Goal: Information Seeking & Learning: Learn about a topic

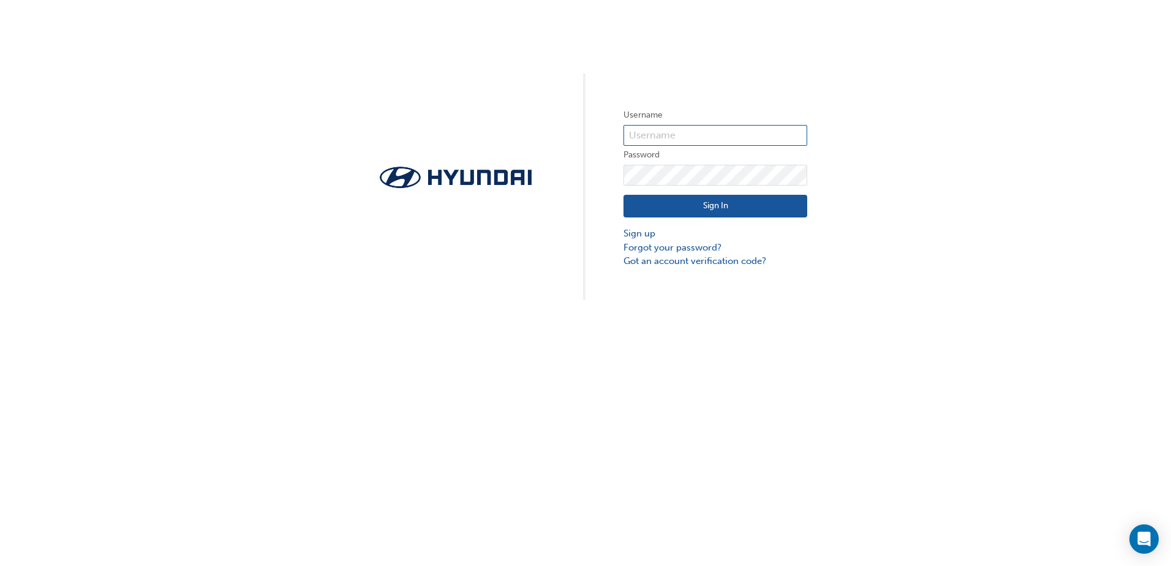
type input "24276"
click at [705, 201] on button "Sign In" at bounding box center [715, 206] width 184 height 23
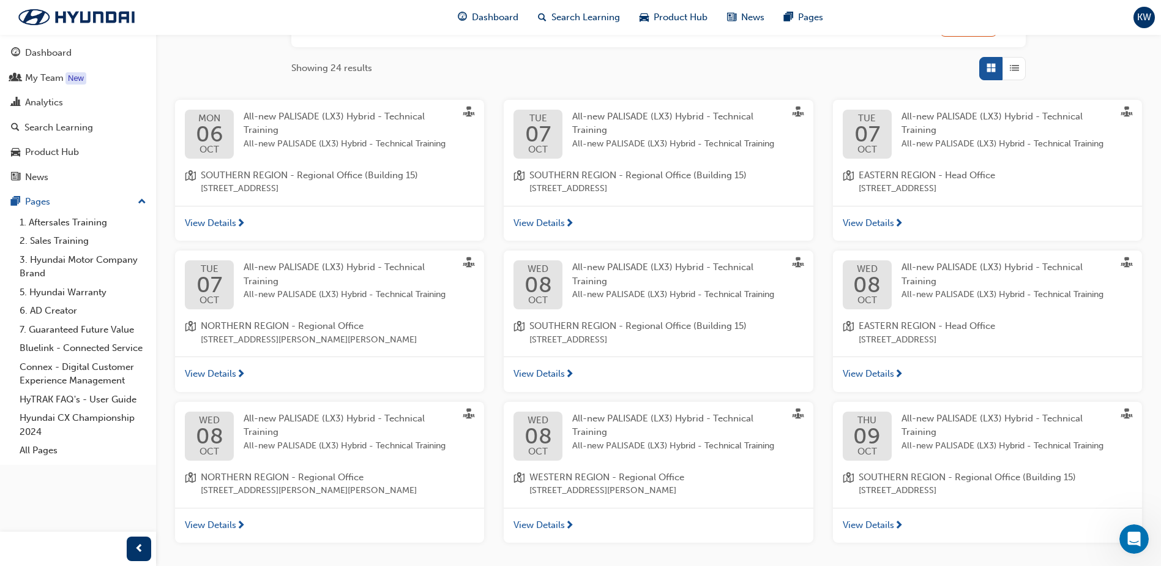
scroll to position [245, 0]
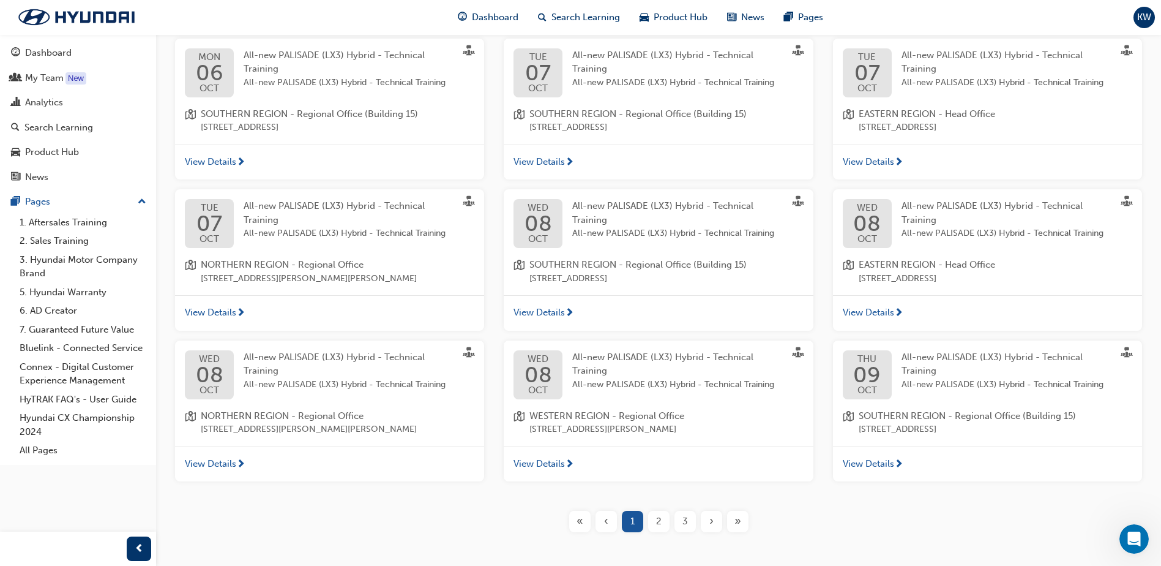
click at [555, 462] on span "View Details" at bounding box center [539, 464] width 51 height 14
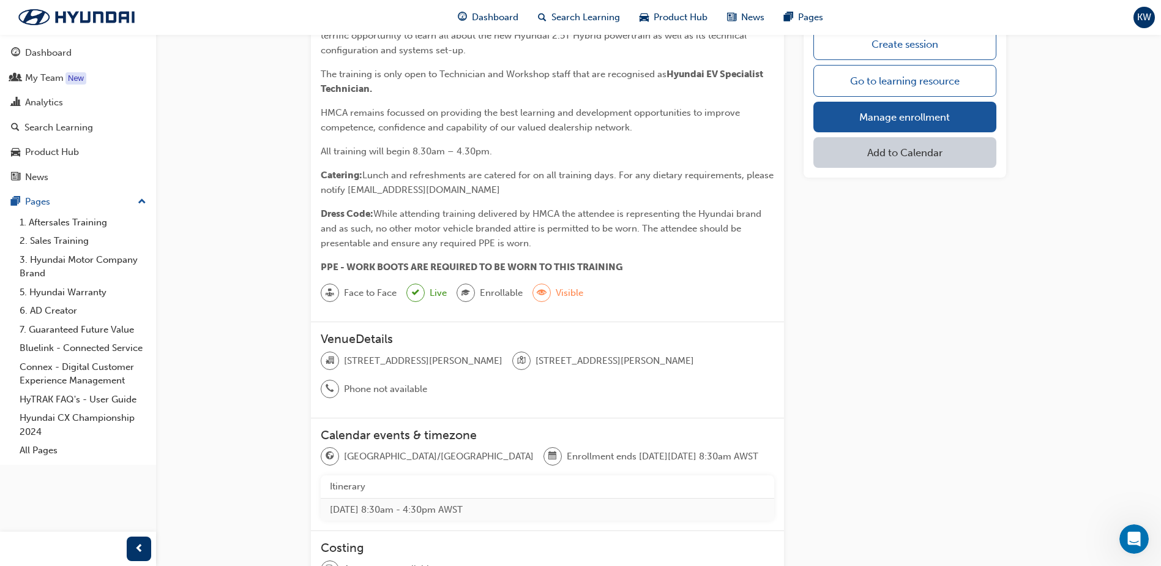
scroll to position [245, 0]
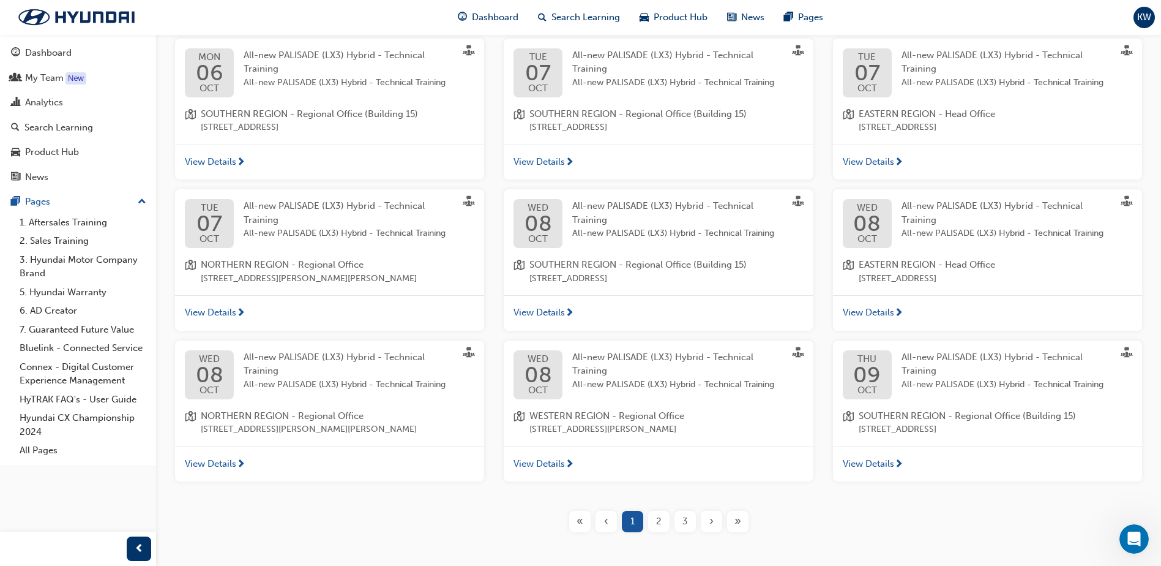
scroll to position [291, 0]
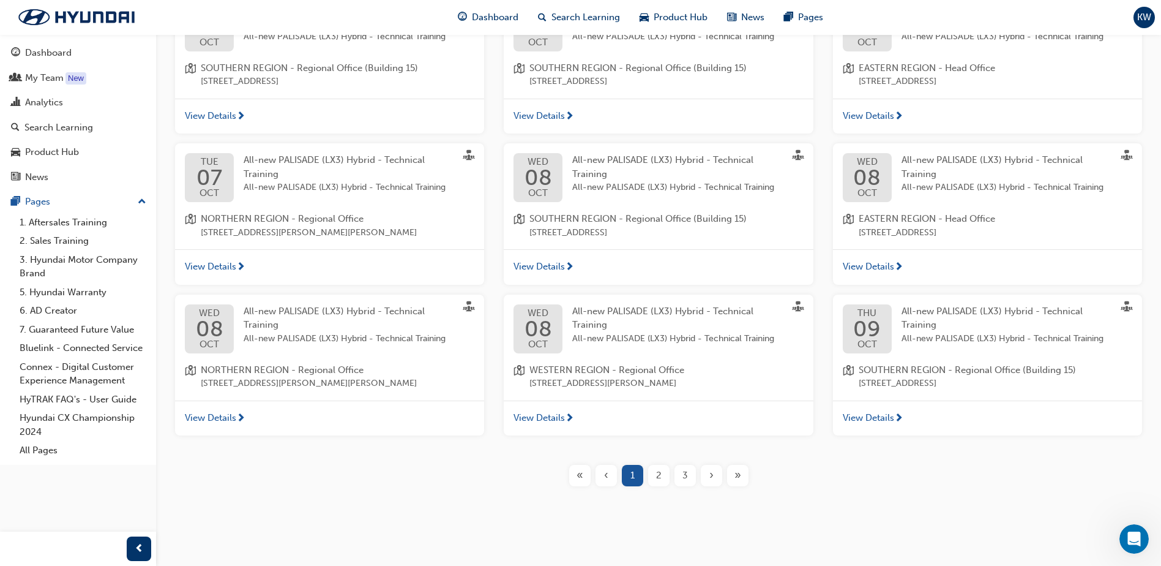
click at [661, 475] on span "2" at bounding box center [659, 475] width 6 height 14
click at [685, 473] on span "3" at bounding box center [686, 475] width 6 height 14
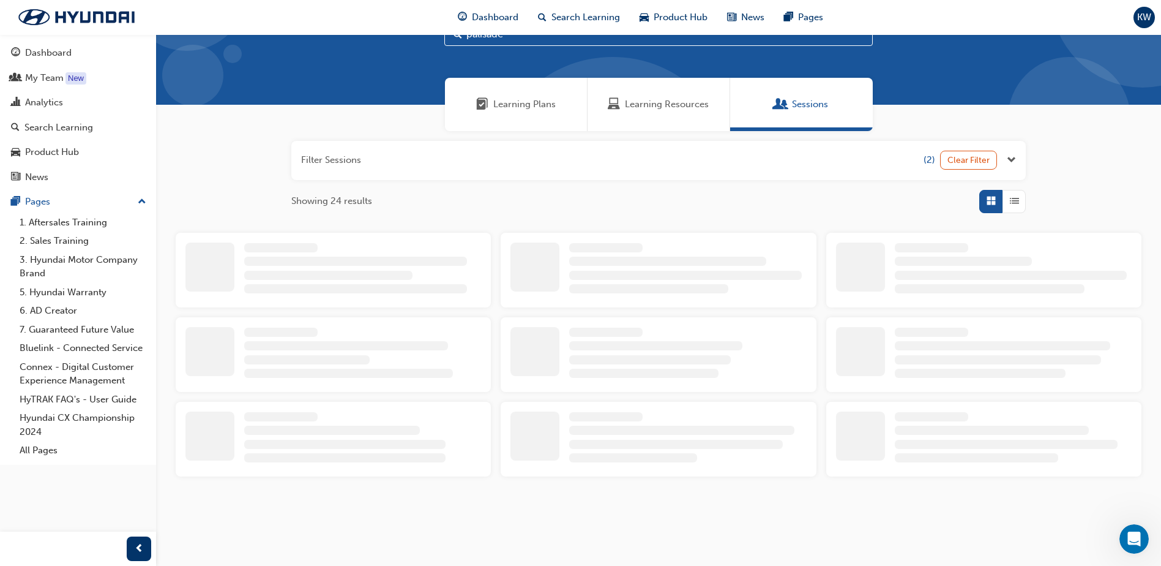
scroll to position [291, 0]
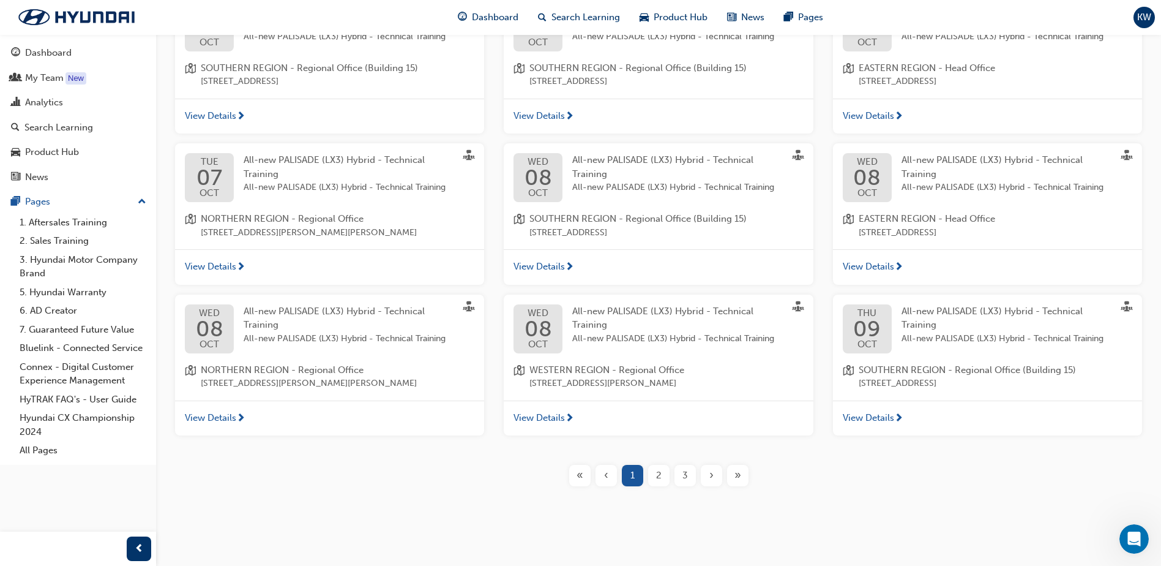
click at [714, 476] on div "›" at bounding box center [711, 475] width 21 height 21
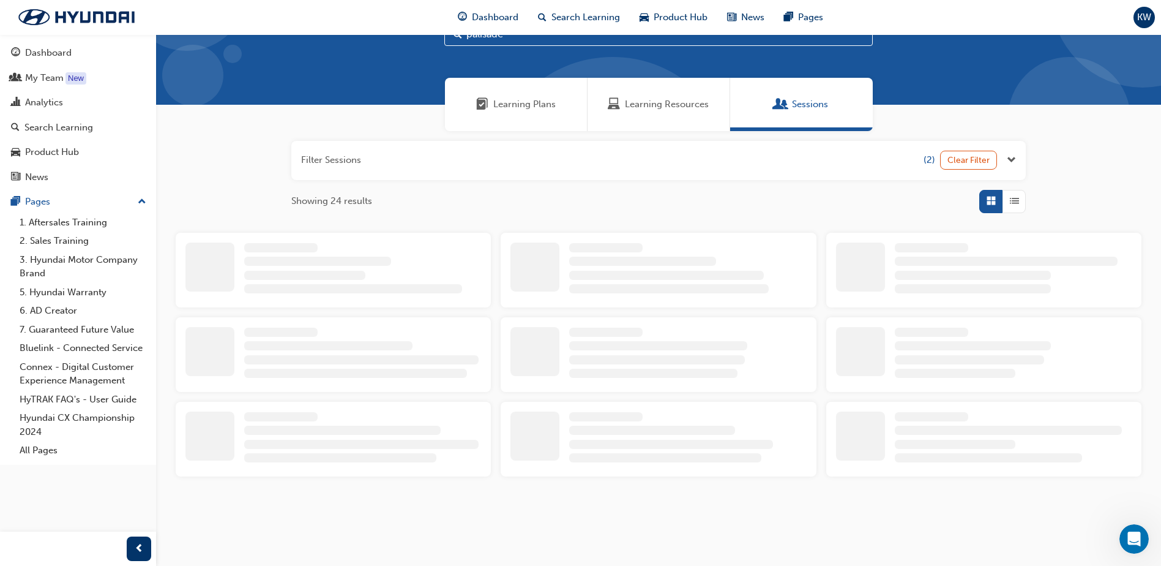
scroll to position [291, 0]
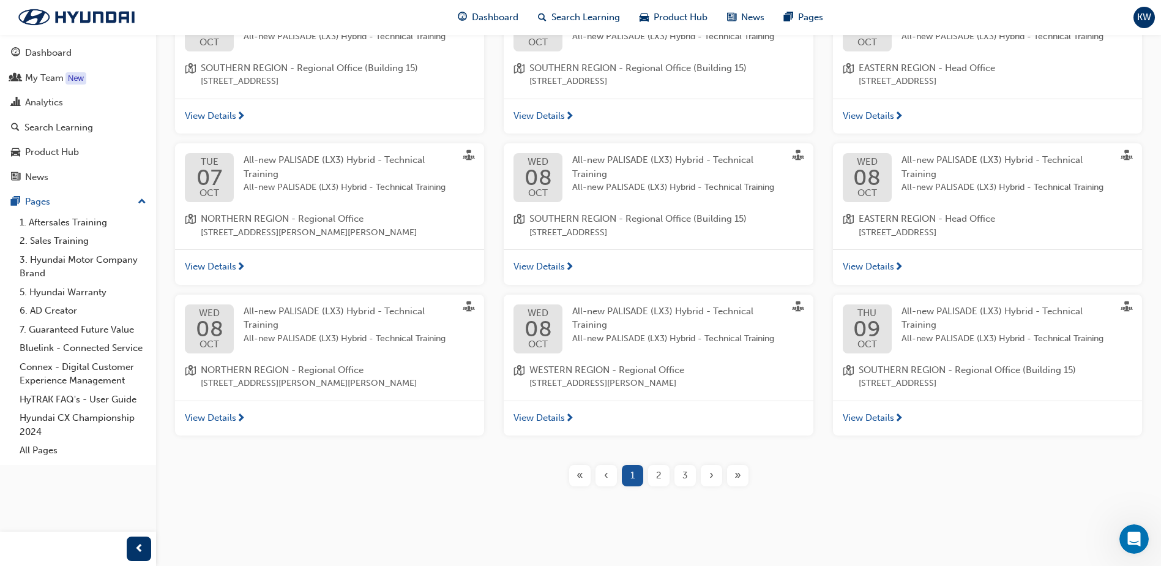
click at [735, 473] on span "»" at bounding box center [738, 475] width 7 height 14
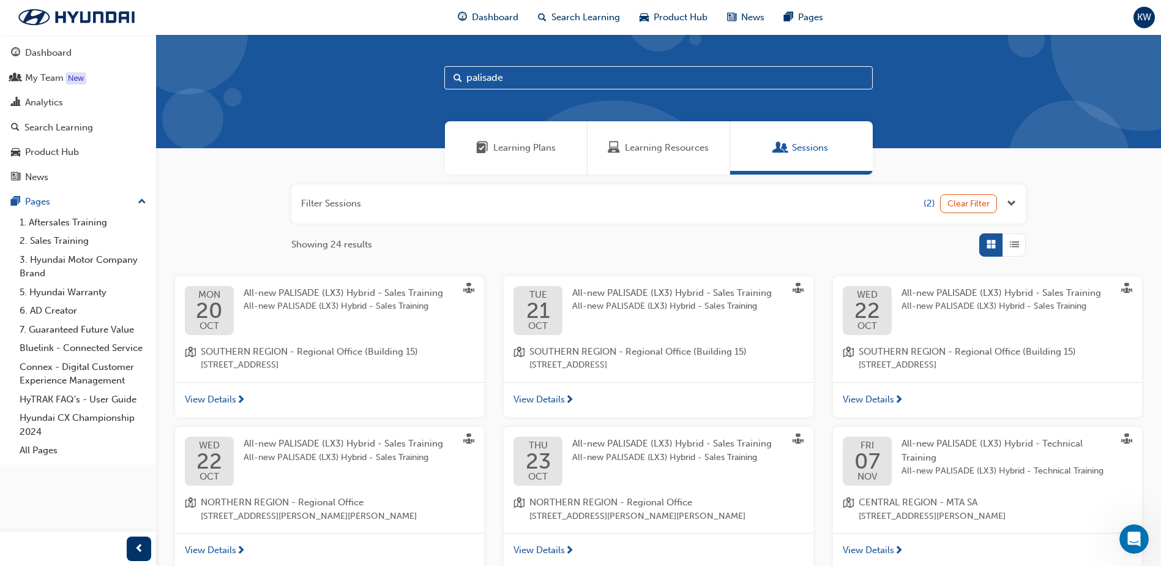
scroll to position [140, 0]
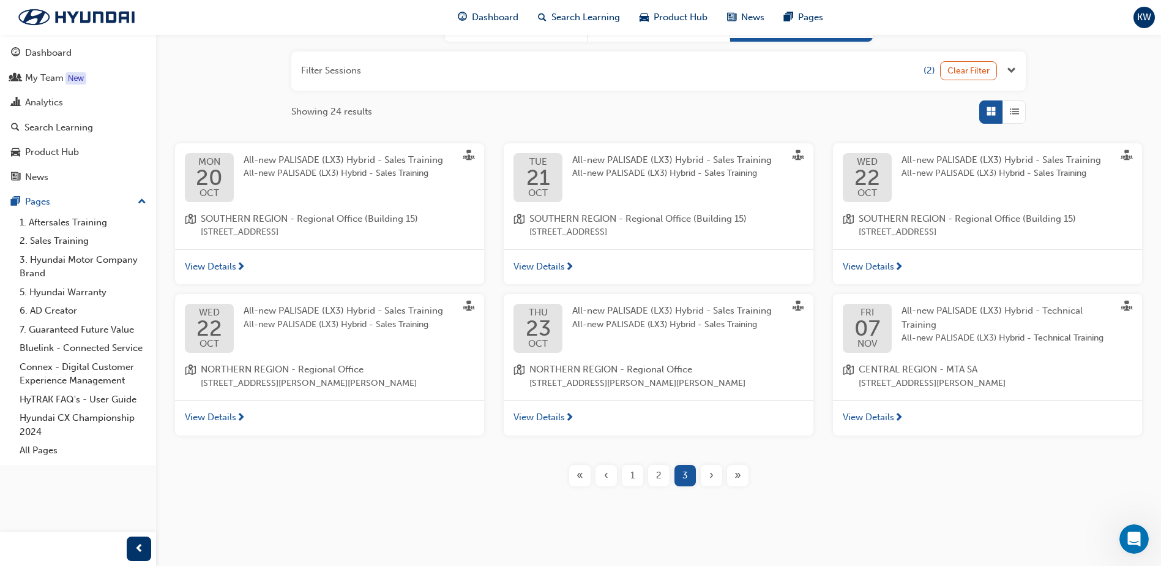
click at [869, 510] on div "palisade Learning Plans Learning Resources Sessions Filter Sessions (2) Clear F…" at bounding box center [658, 214] width 1005 height 641
click at [664, 475] on div "2" at bounding box center [658, 475] width 21 height 21
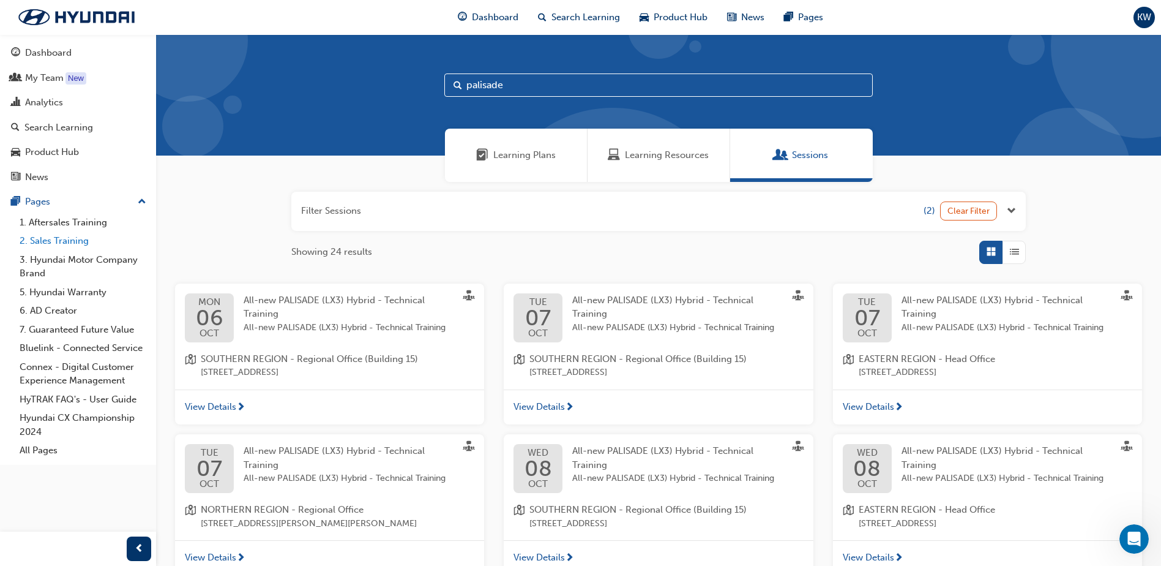
click at [50, 238] on link "2. Sales Training" at bounding box center [83, 240] width 137 height 19
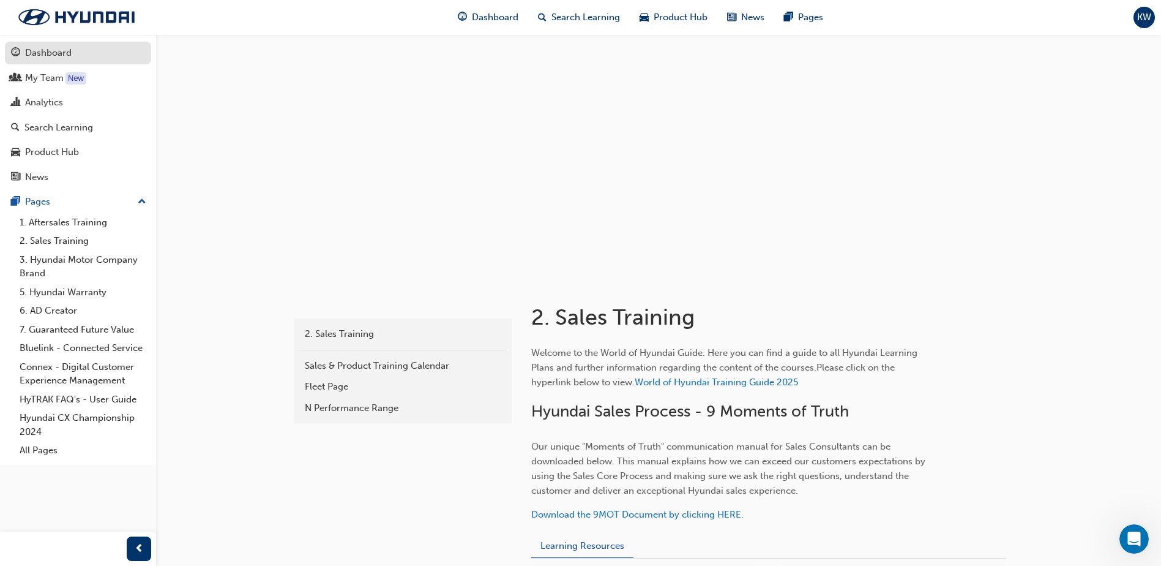
click at [47, 51] on div "Dashboard" at bounding box center [48, 53] width 47 height 14
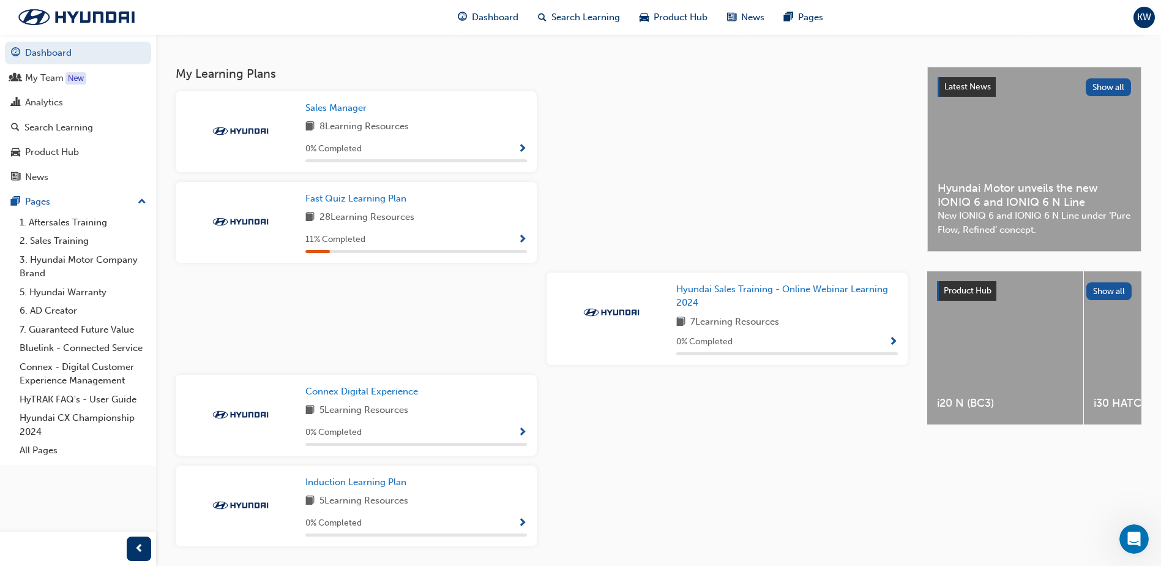
scroll to position [290, 0]
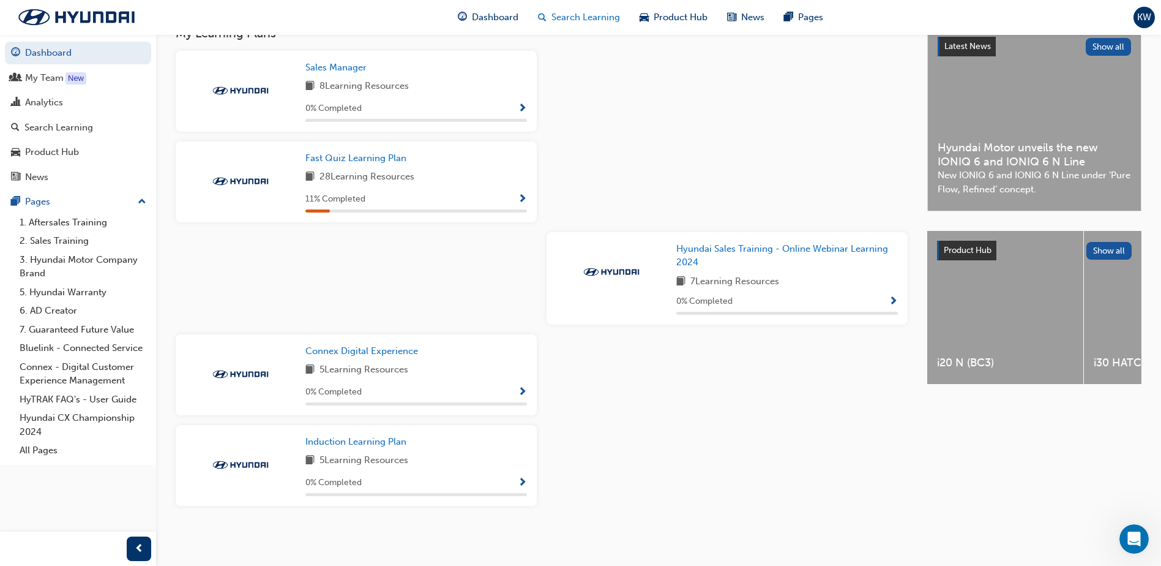
click at [576, 18] on span "Search Learning" at bounding box center [586, 17] width 69 height 14
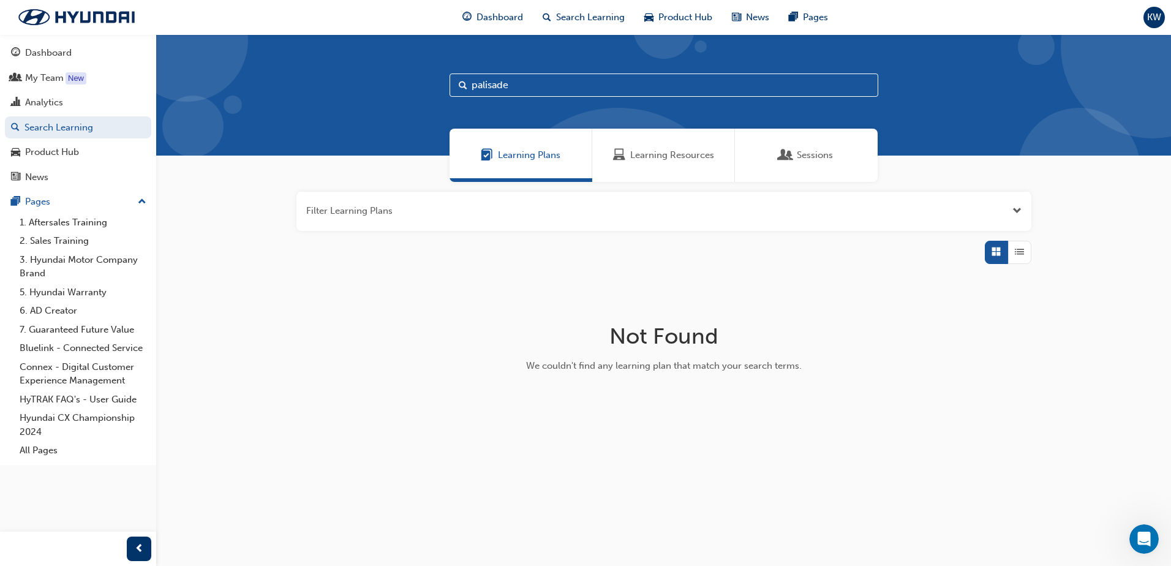
click at [511, 83] on input "palisade" at bounding box center [663, 84] width 429 height 23
click at [348, 214] on button "button" at bounding box center [663, 211] width 735 height 39
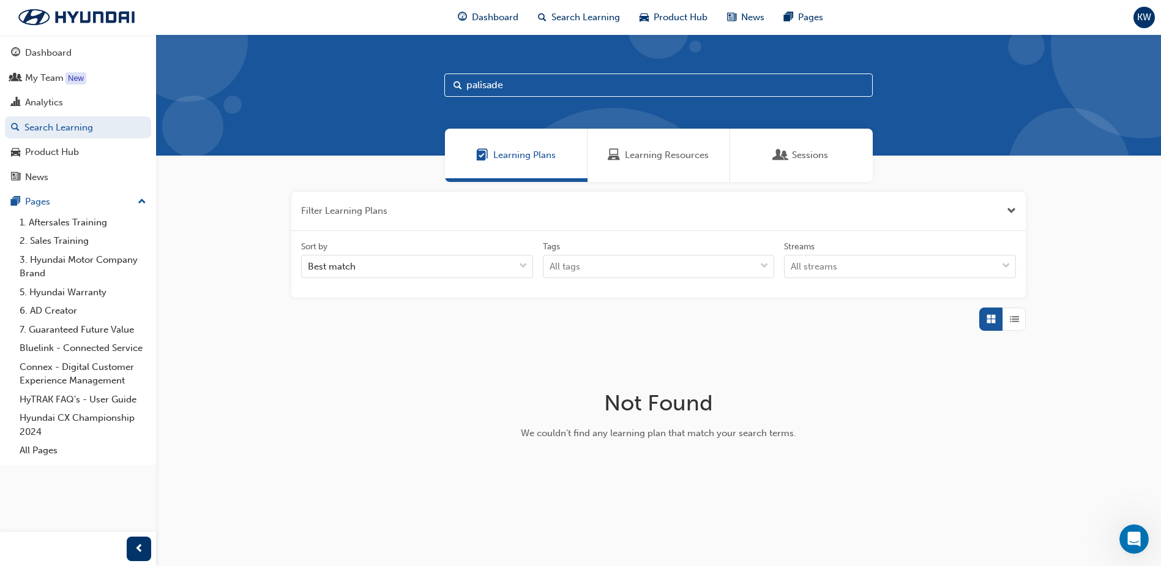
click at [487, 80] on input "palisade" at bounding box center [659, 84] width 429 height 23
click at [457, 80] on span "Search" at bounding box center [458, 85] width 9 height 14
click at [544, 86] on input "palisade" at bounding box center [659, 84] width 429 height 23
click at [54, 78] on div "My Team" at bounding box center [44, 78] width 39 height 14
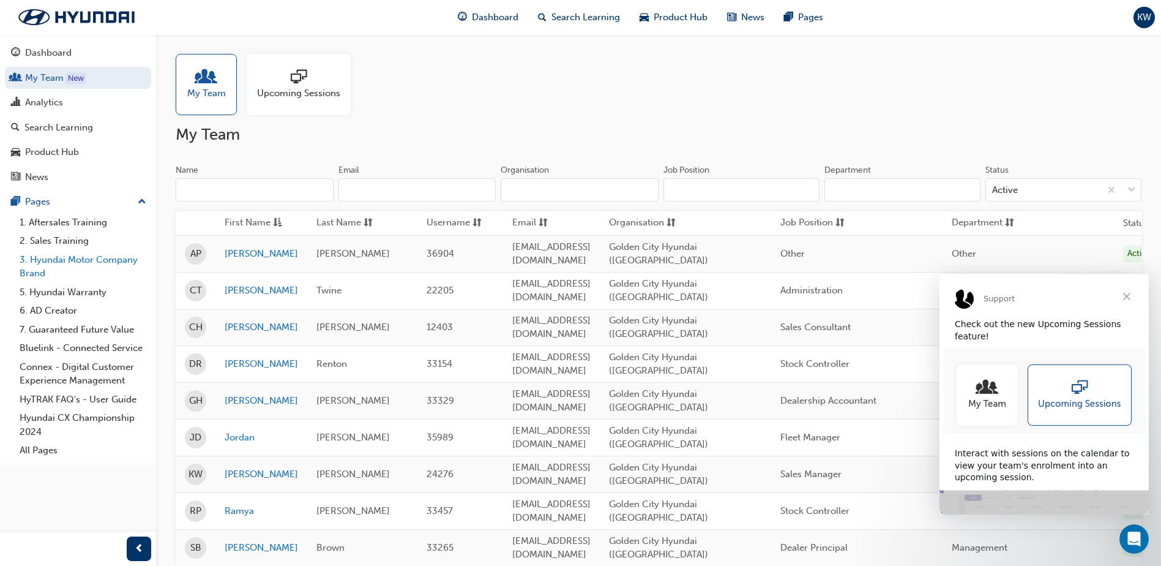
click at [50, 260] on link "3. Hyundai Motor Company Brand" at bounding box center [83, 266] width 137 height 32
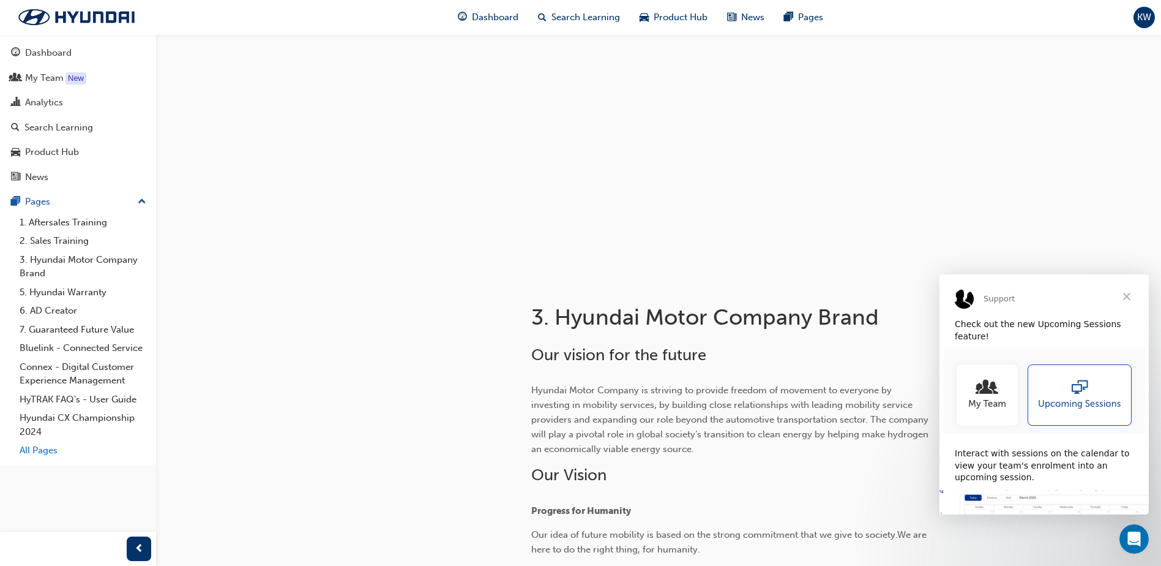
click at [37, 452] on link "All Pages" at bounding box center [83, 450] width 137 height 19
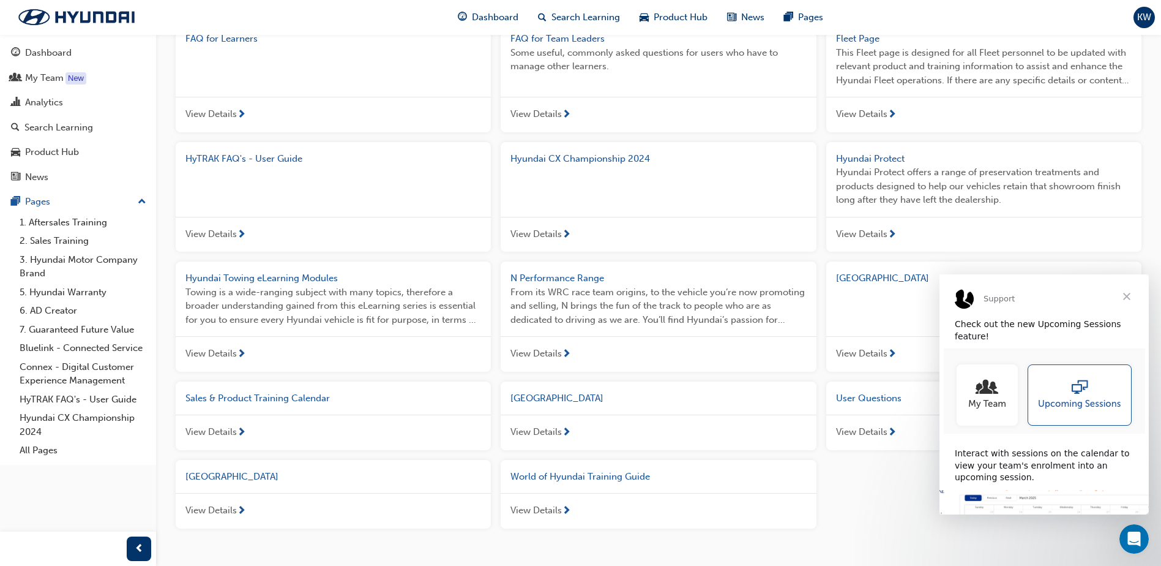
scroll to position [593, 0]
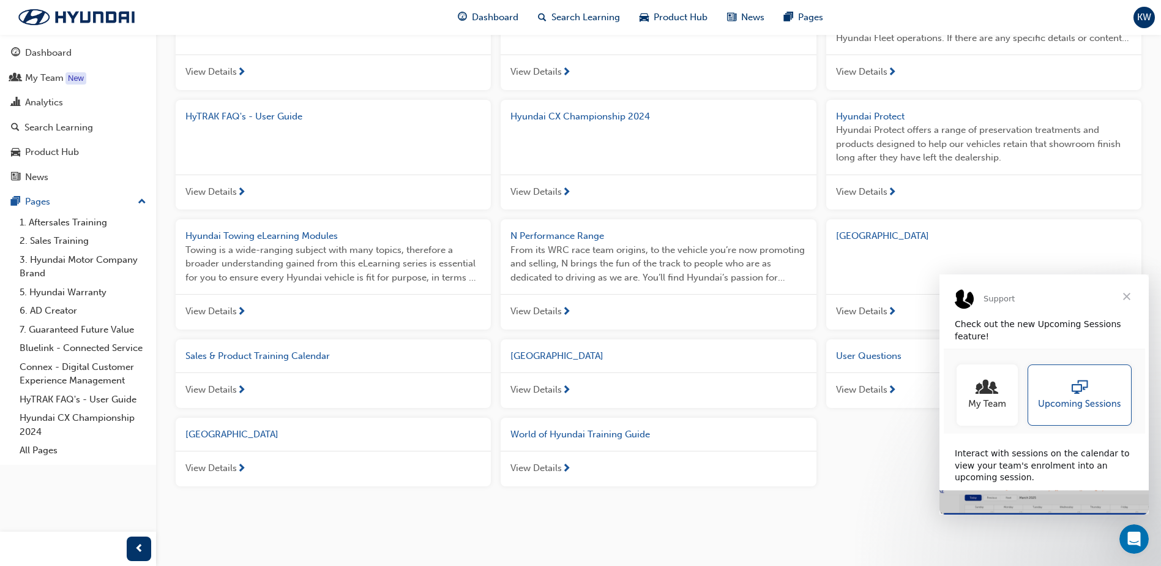
click at [227, 433] on span "[GEOGRAPHIC_DATA]" at bounding box center [232, 434] width 93 height 11
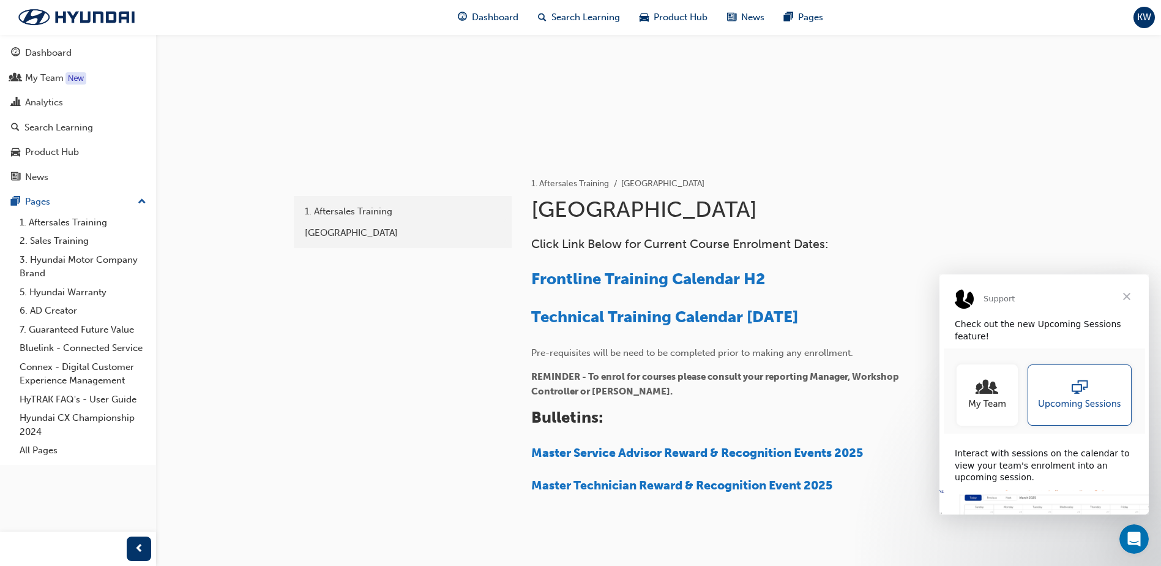
scroll to position [177, 0]
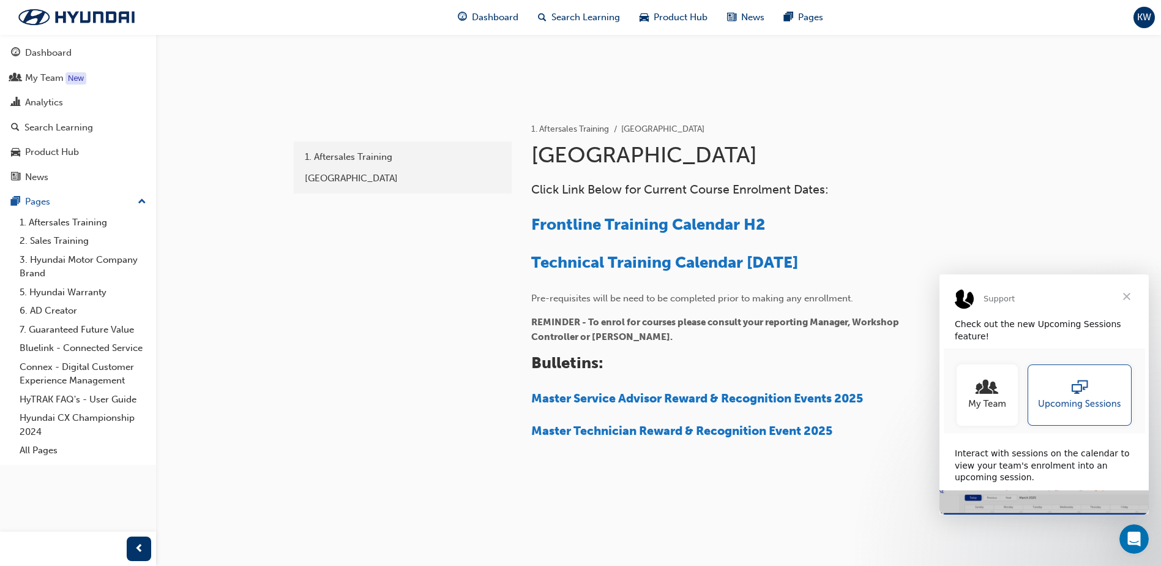
click at [1131, 298] on span "Close" at bounding box center [1127, 296] width 44 height 44
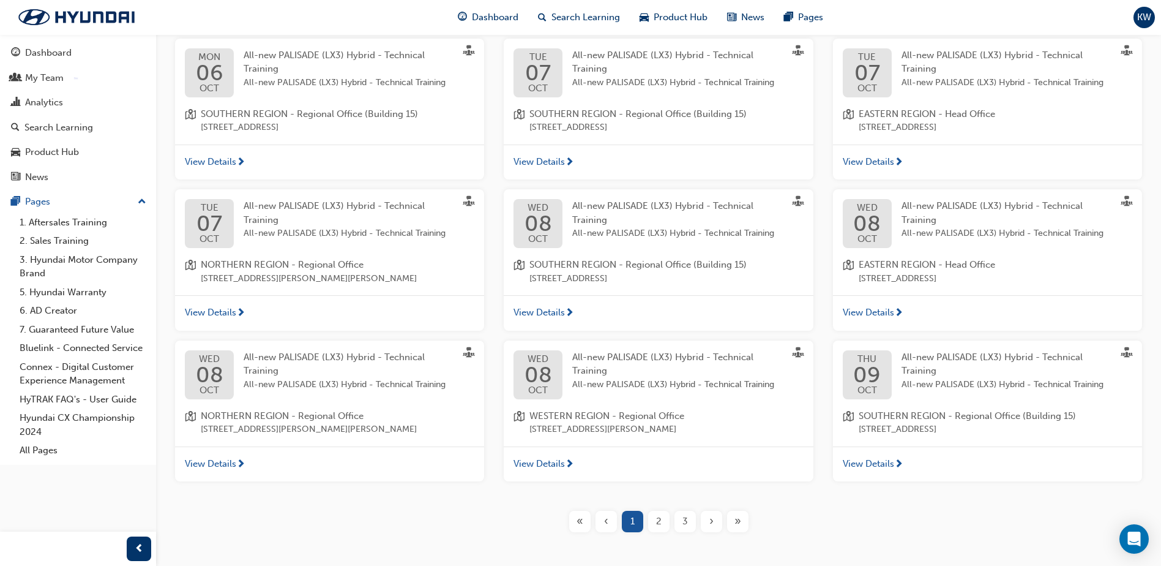
scroll to position [291, 0]
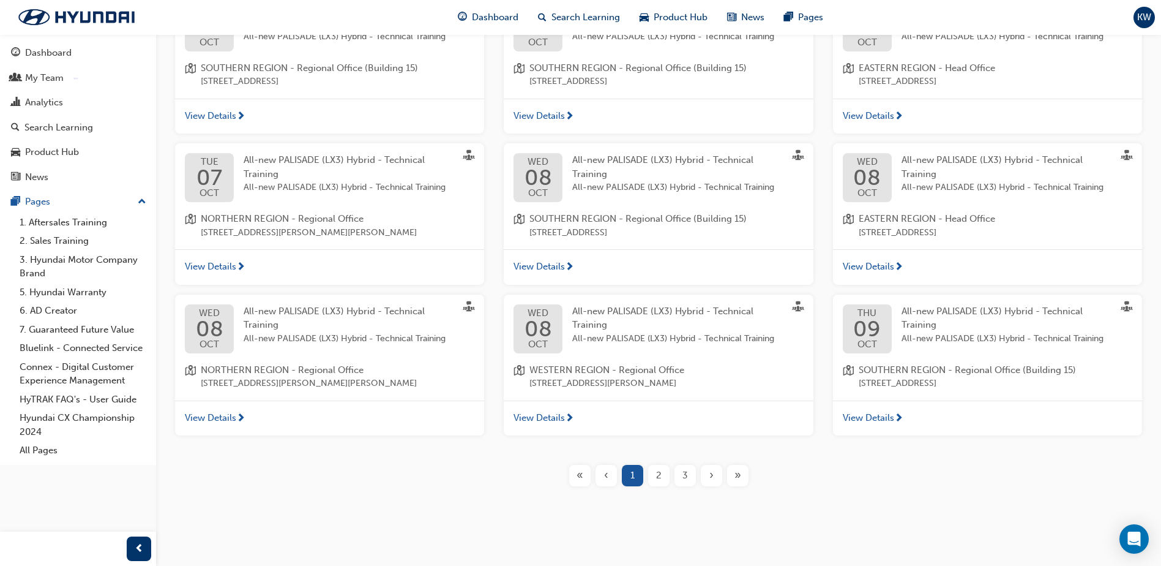
click at [658, 475] on span "2" at bounding box center [659, 475] width 6 height 14
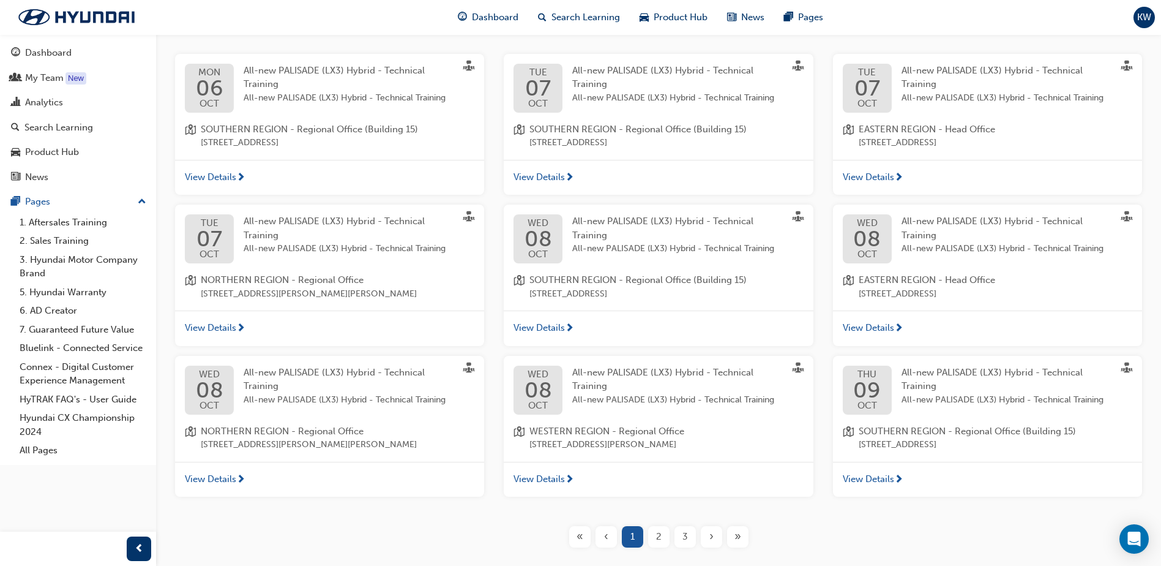
scroll to position [291, 0]
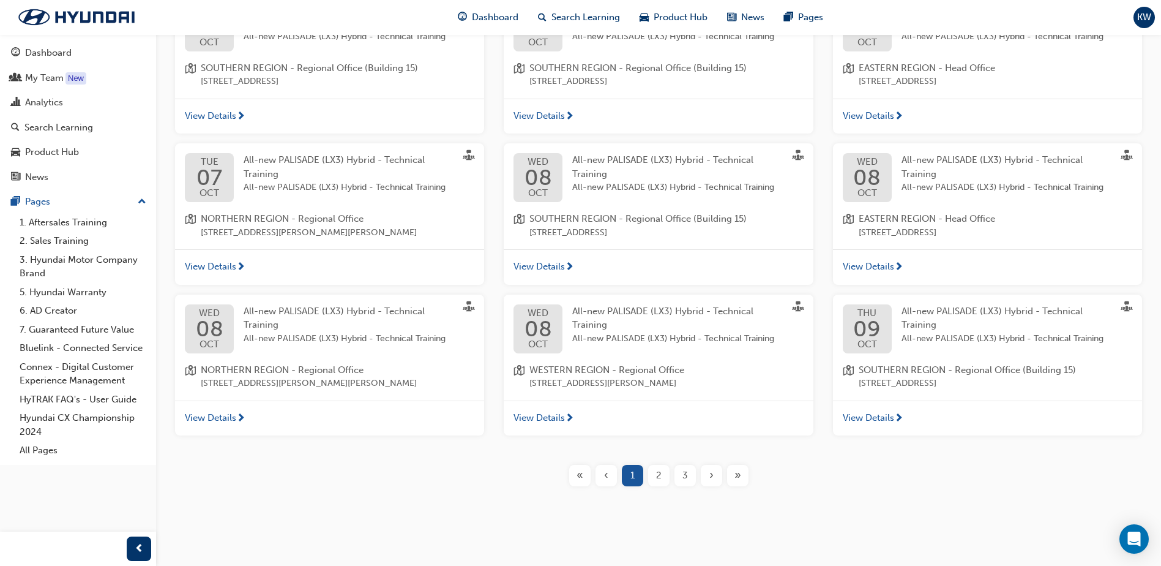
click at [661, 477] on span "2" at bounding box center [659, 475] width 6 height 14
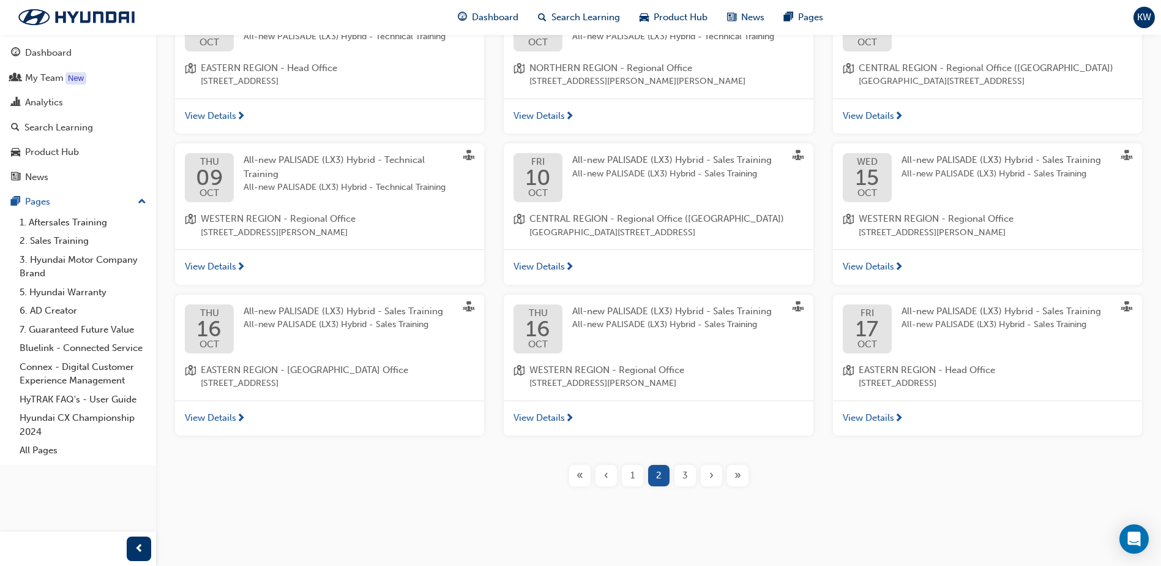
click at [881, 274] on span "View Details" at bounding box center [868, 267] width 51 height 14
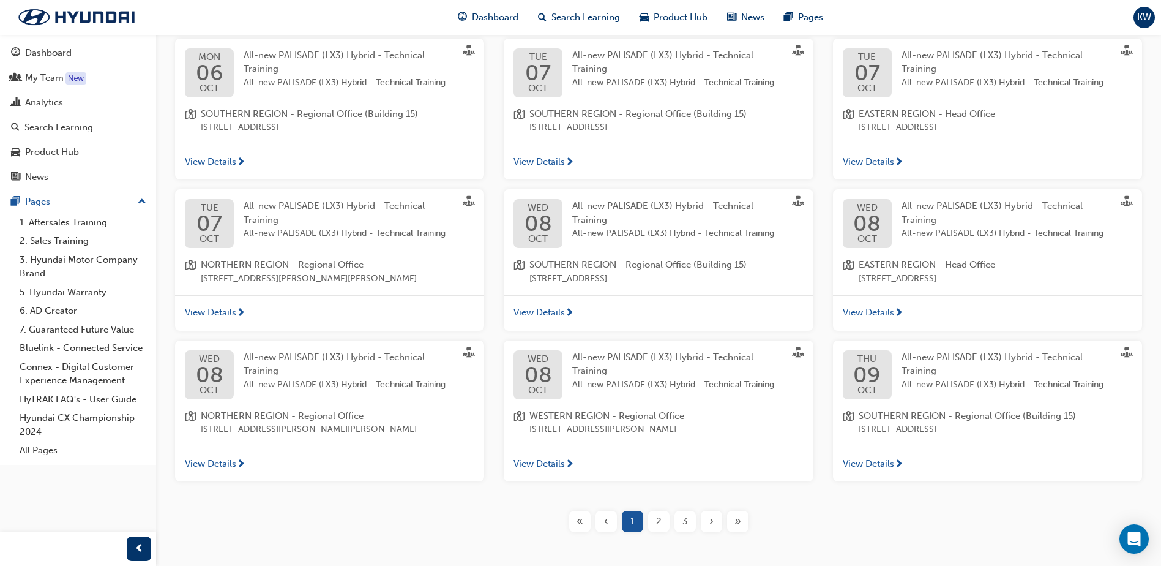
scroll to position [291, 0]
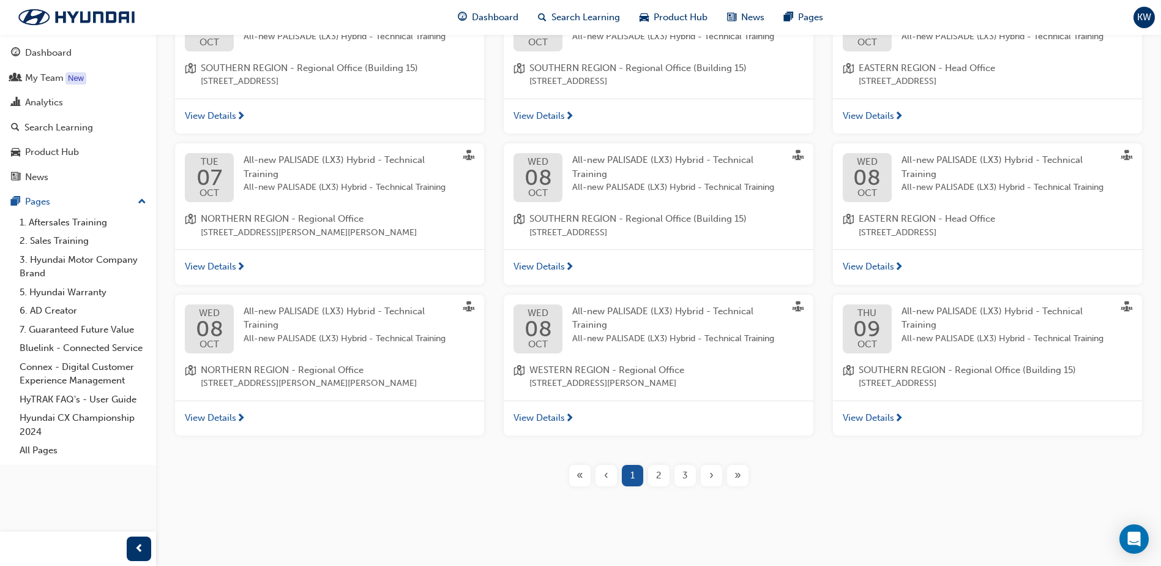
click at [666, 472] on div "2" at bounding box center [658, 475] width 21 height 21
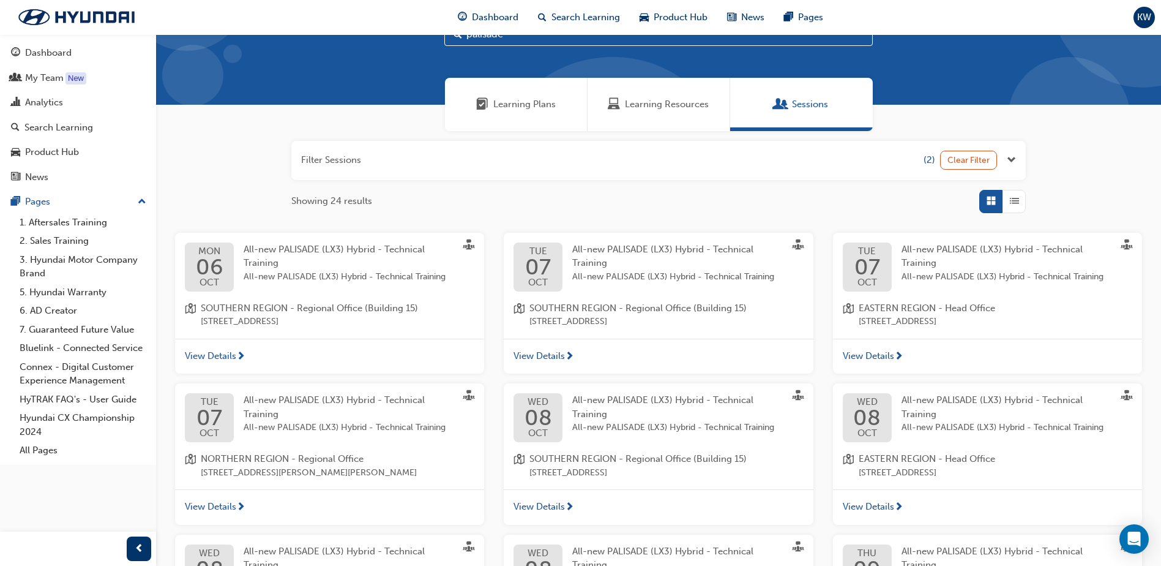
scroll to position [291, 0]
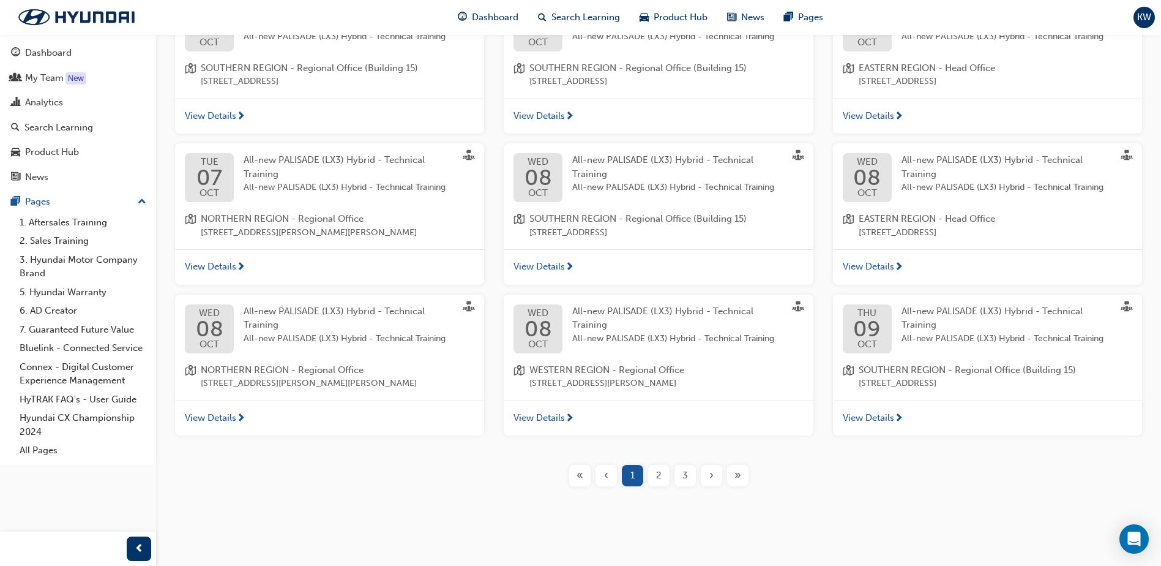
click at [656, 479] on span "2" at bounding box center [659, 475] width 6 height 14
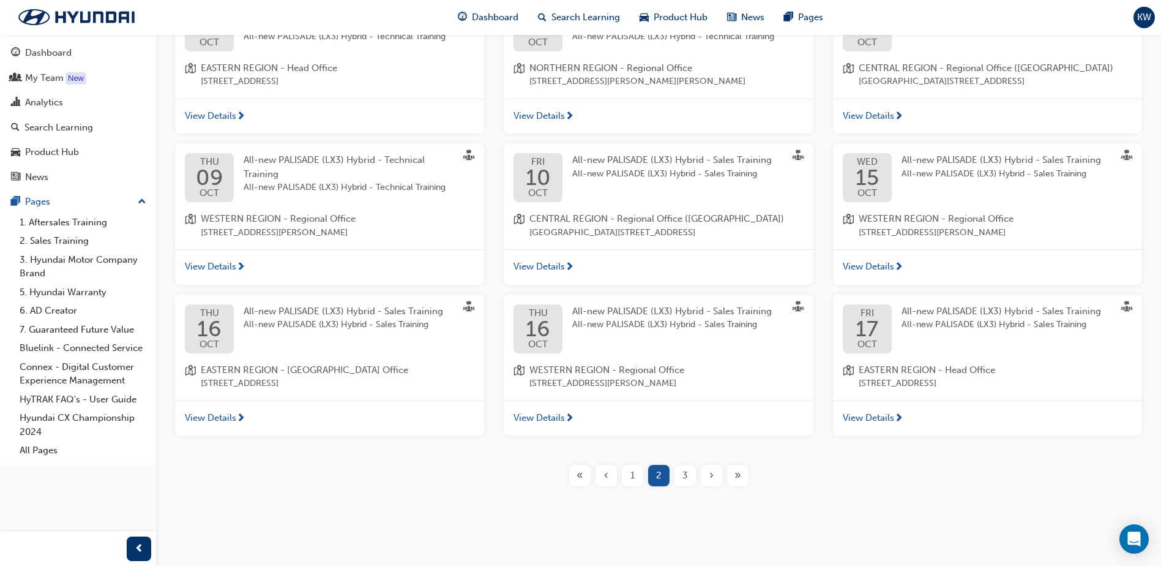
click at [540, 425] on span "View Details" at bounding box center [539, 418] width 51 height 14
